Goal: Task Accomplishment & Management: Complete application form

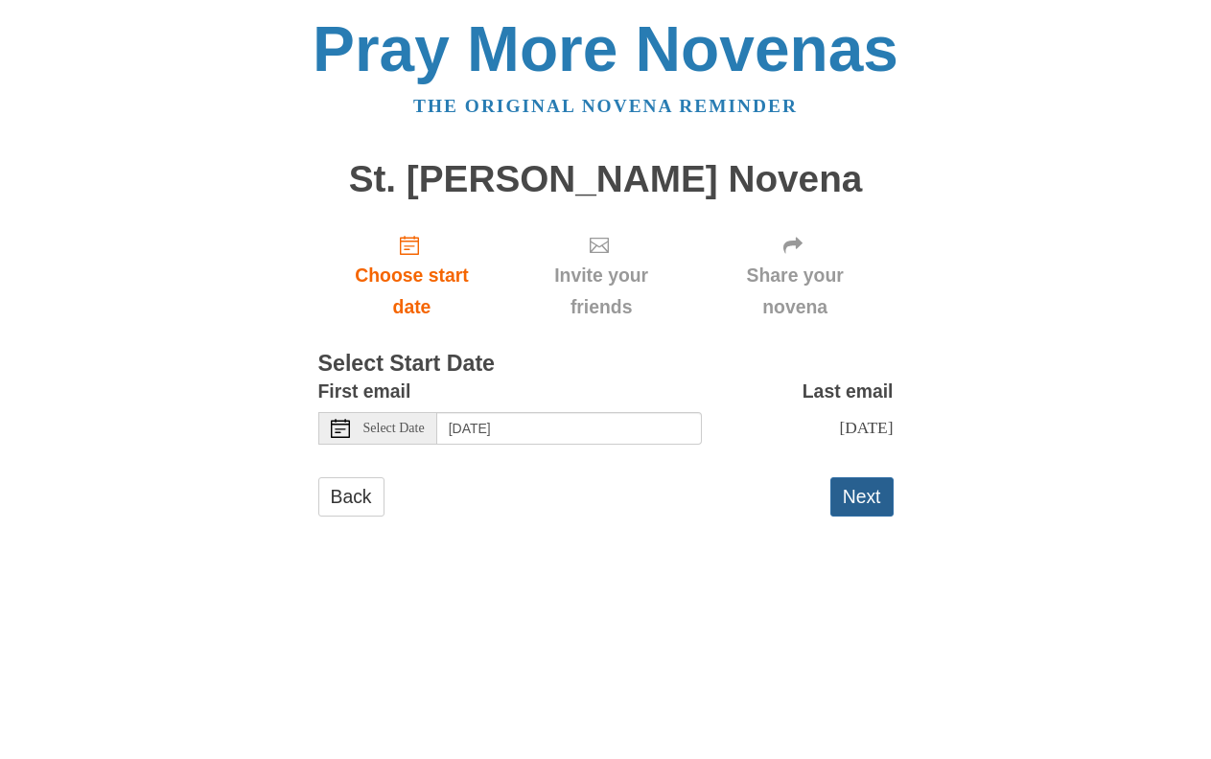
click at [859, 504] on button "Next" at bounding box center [861, 497] width 63 height 39
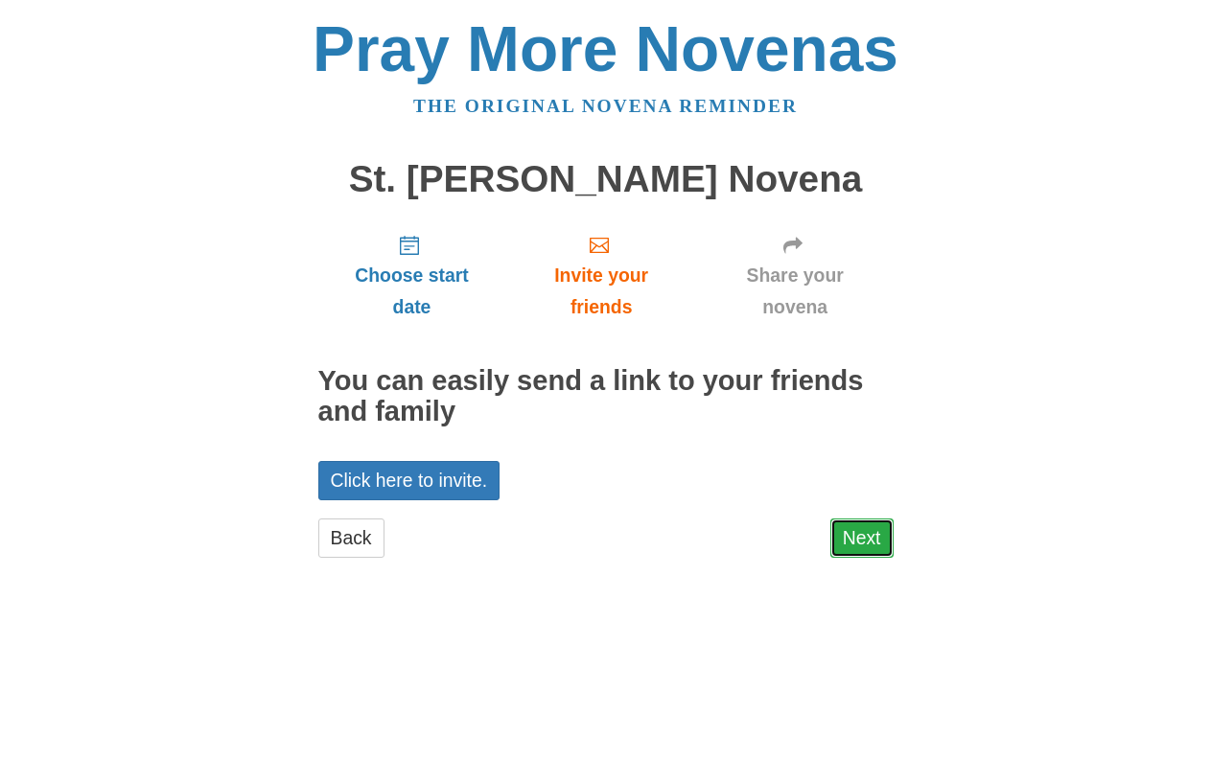
click at [871, 541] on link "Next" at bounding box center [861, 538] width 63 height 39
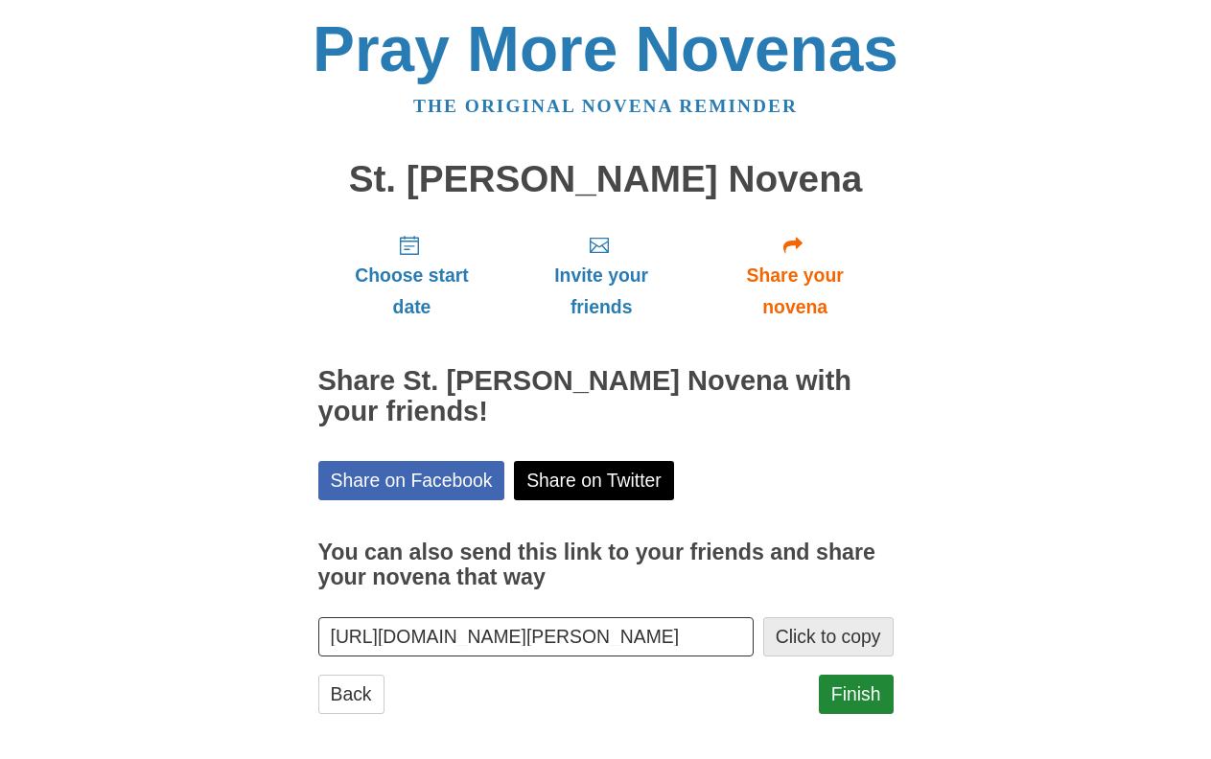
scroll to position [11, 0]
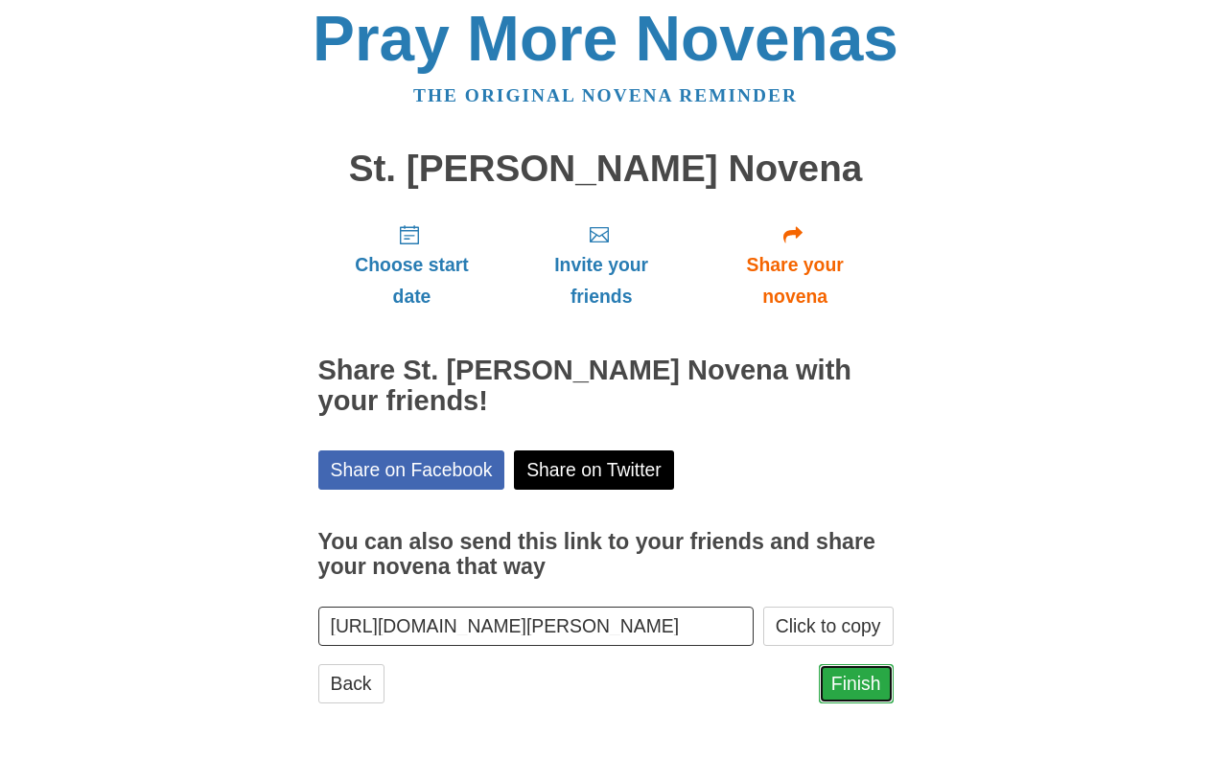
click at [832, 679] on link "Finish" at bounding box center [856, 684] width 75 height 39
